Goal: Find specific page/section: Find specific page/section

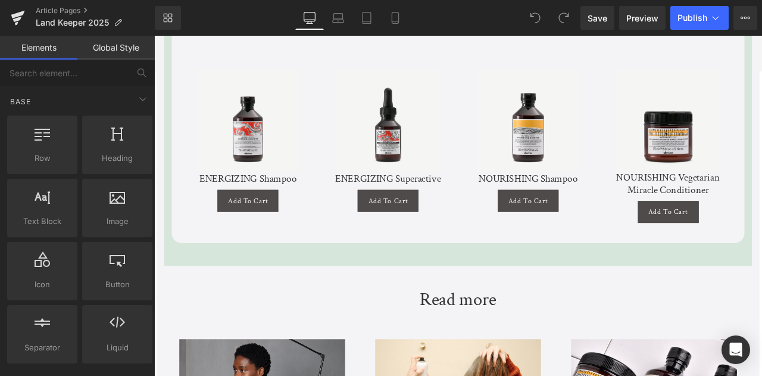
scroll to position [2734, 0]
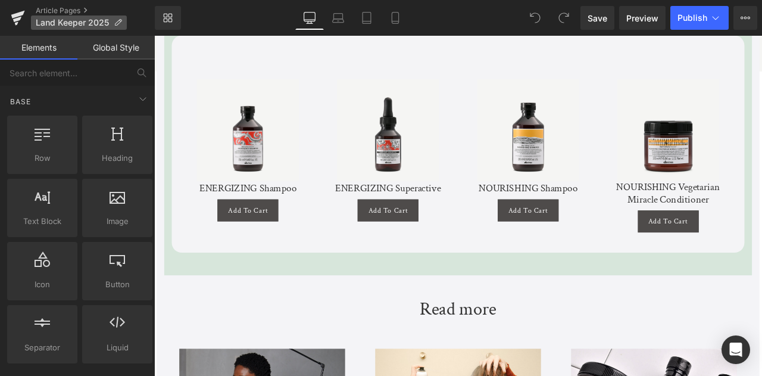
click at [113, 27] on p "Land Keeper 2025" at bounding box center [79, 22] width 96 height 14
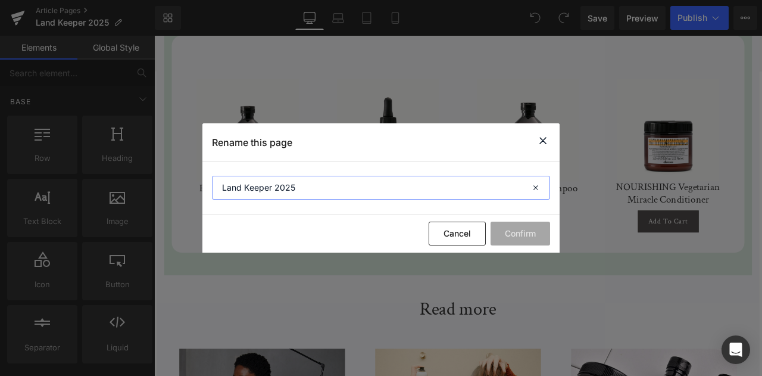
click at [308, 190] on input "Land Keeper 2025" at bounding box center [381, 188] width 338 height 24
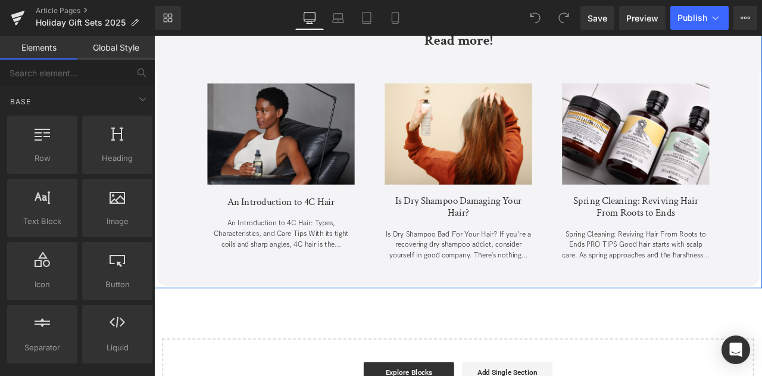
scroll to position [3979, 0]
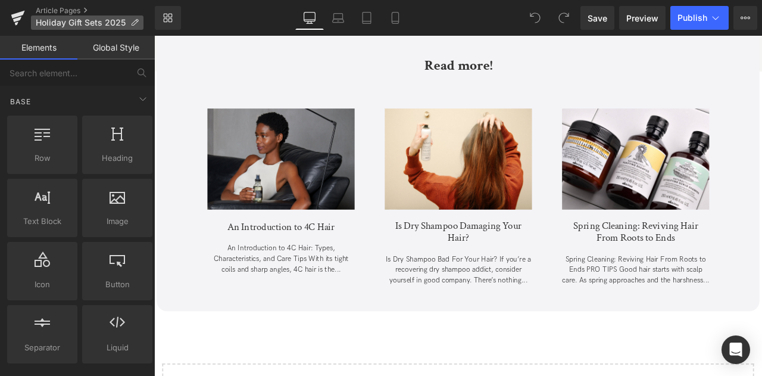
click at [120, 22] on span "Holiday Gift Sets 2025" at bounding box center [81, 23] width 90 height 10
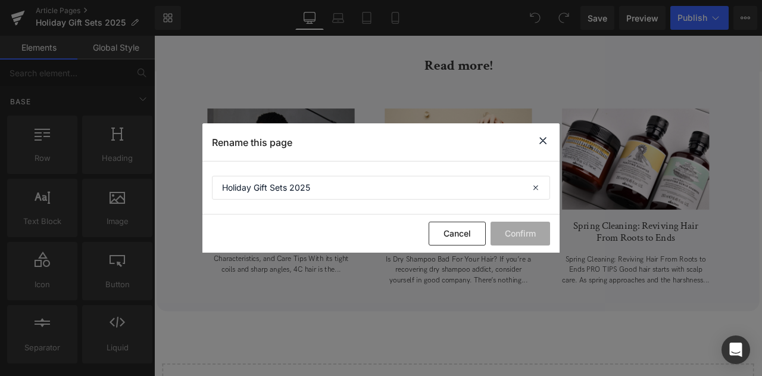
click at [309, 199] on section "Holiday Gift Sets 2025" at bounding box center [380, 187] width 357 height 53
click at [287, 187] on input "Holiday Gift Sets 2025" at bounding box center [381, 188] width 338 height 24
